Goal: Task Accomplishment & Management: Manage account settings

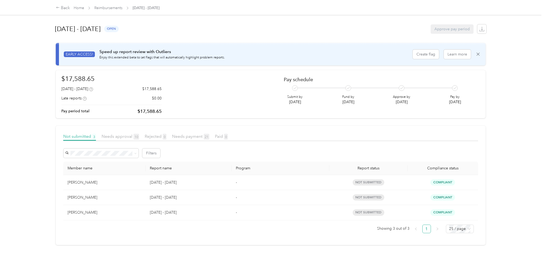
click at [126, 137] on span "Needs approval 10" at bounding box center [121, 136] width 38 height 5
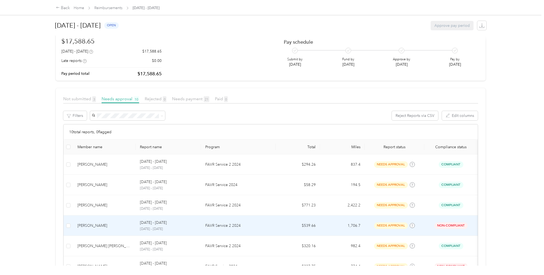
scroll to position [27, 0]
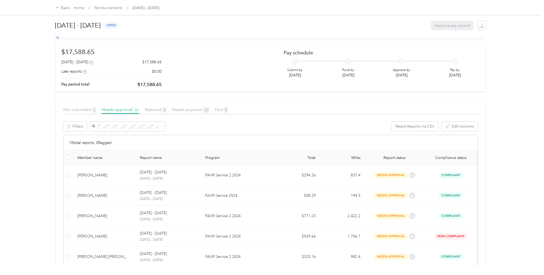
click at [79, 109] on span "Not submitted 3" at bounding box center [79, 109] width 33 height 5
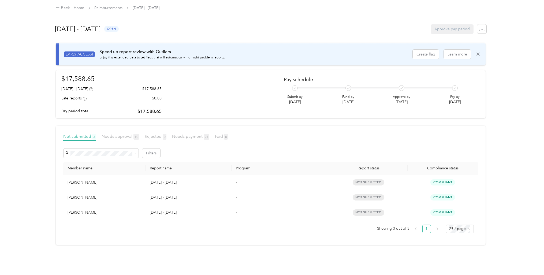
click at [114, 136] on span "Needs approval 10" at bounding box center [121, 136] width 38 height 5
